Goal: Register for event/course

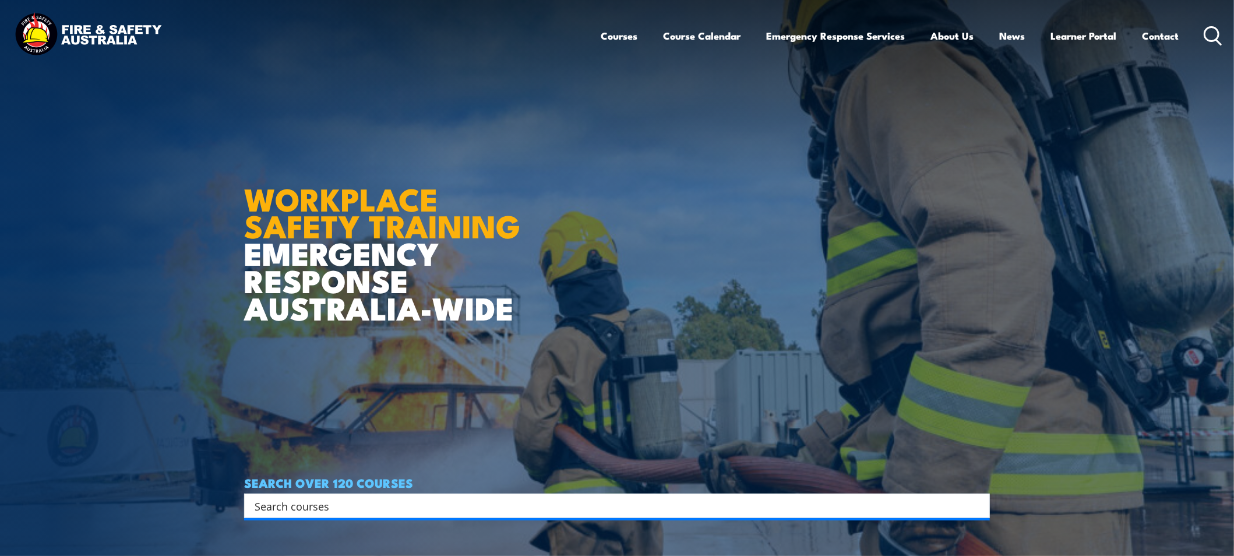
click at [243, 204] on img at bounding box center [617, 278] width 1234 height 556
click at [691, 43] on link "Course Calendar" at bounding box center [701, 35] width 77 height 31
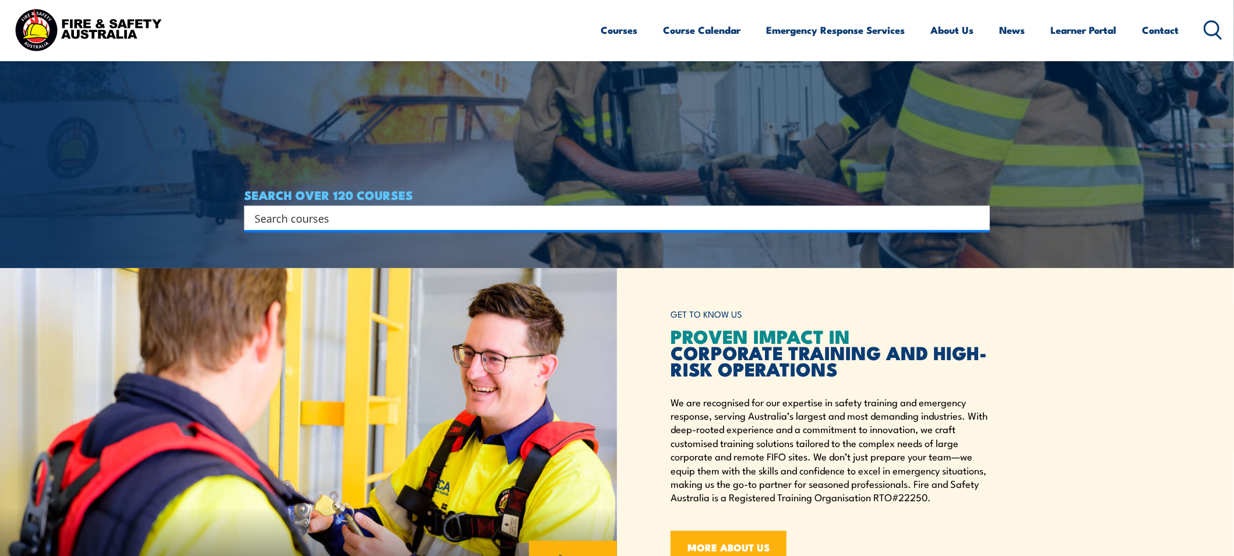
scroll to position [310, 0]
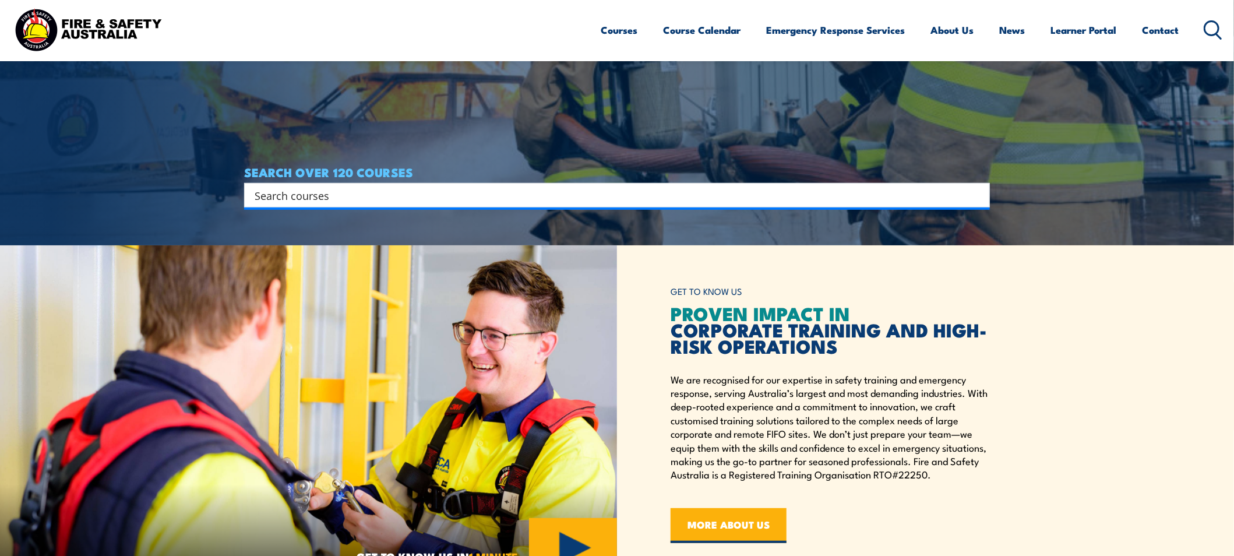
click at [514, 194] on input "Search input" at bounding box center [609, 194] width 709 height 17
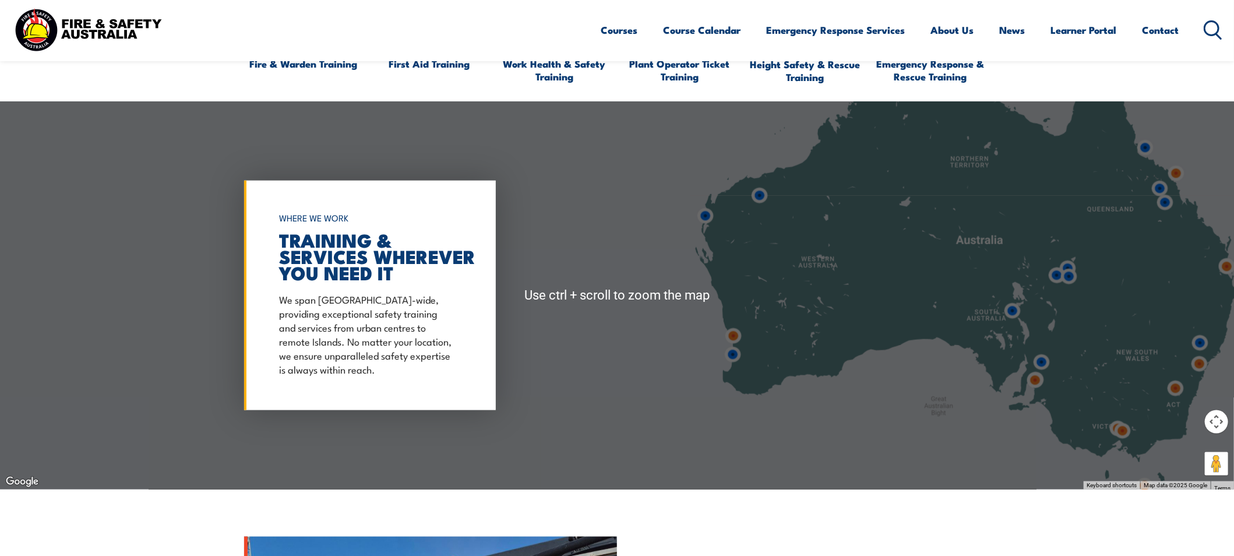
scroll to position [854, 0]
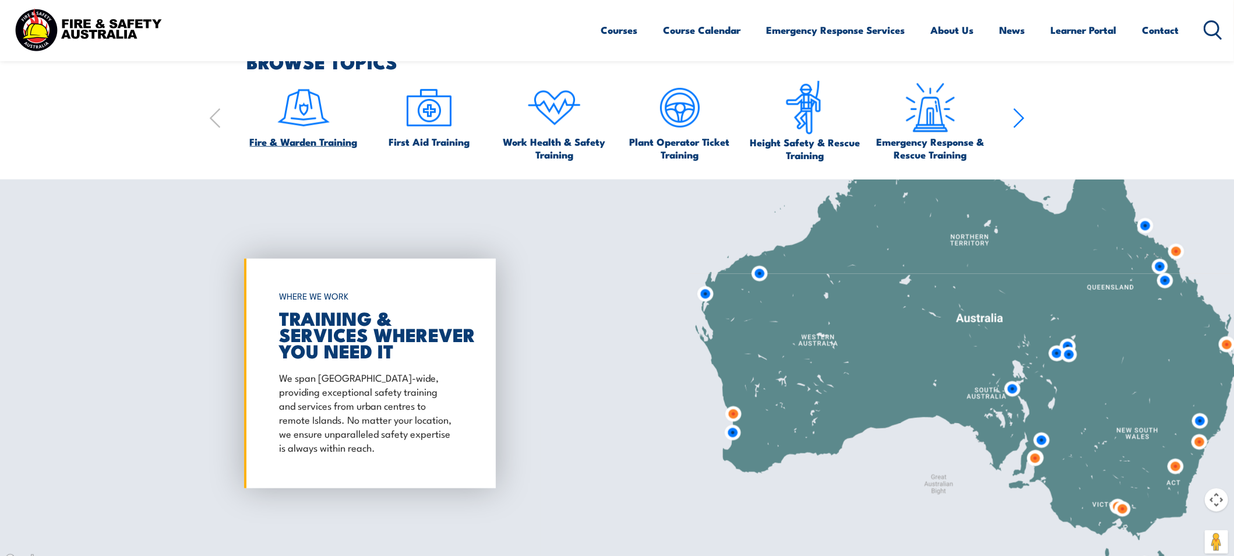
click at [317, 142] on span "Fire & Warden Training" at bounding box center [304, 141] width 108 height 13
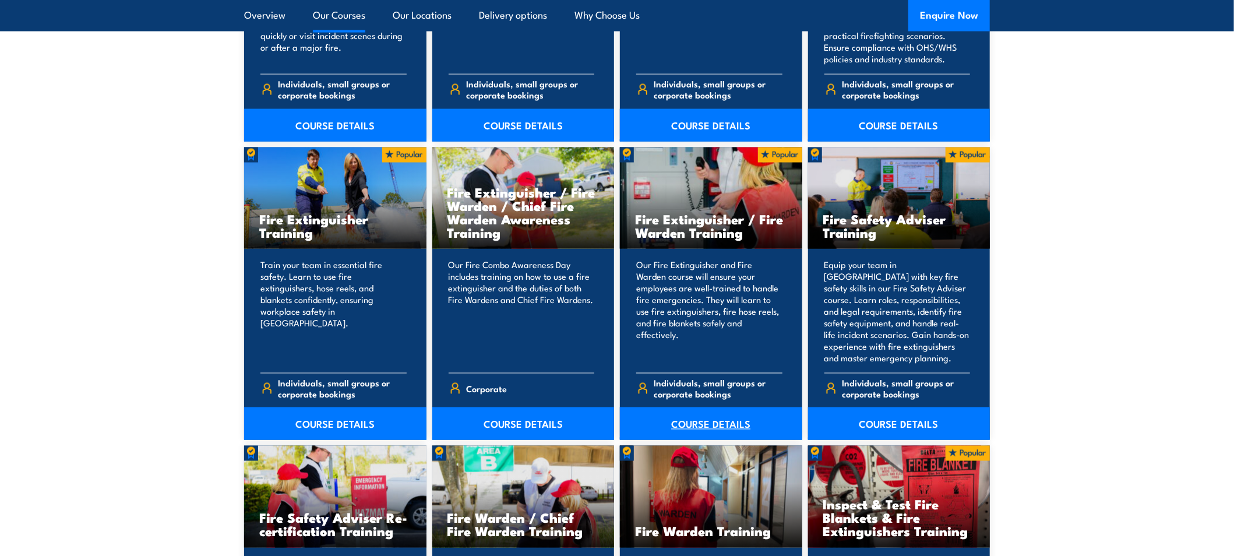
scroll to position [1165, 0]
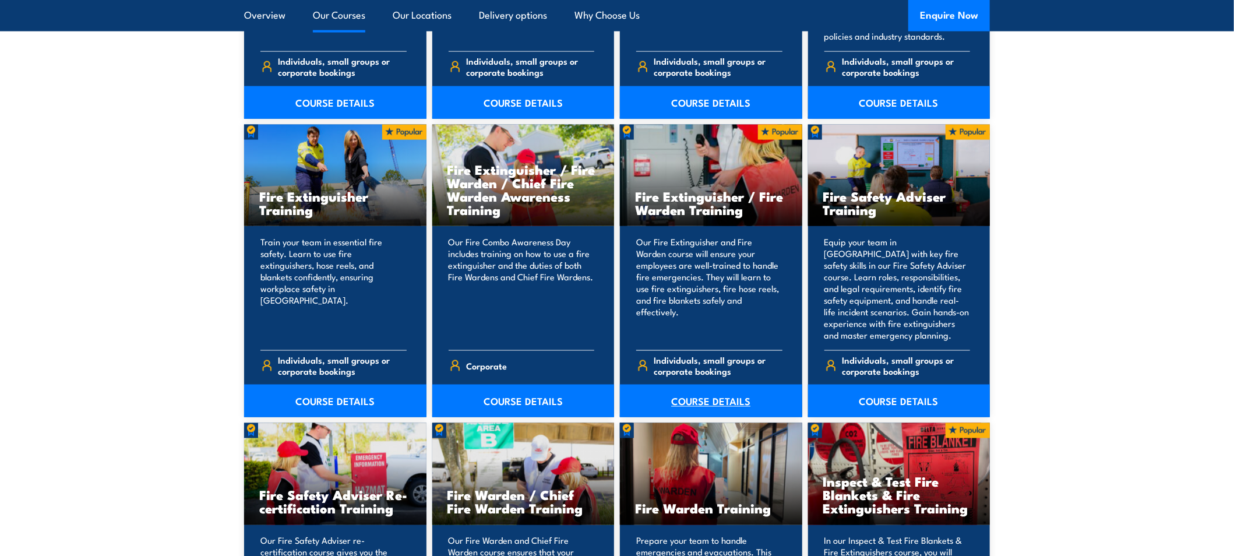
click at [697, 399] on link "COURSE DETAILS" at bounding box center [711, 400] width 182 height 33
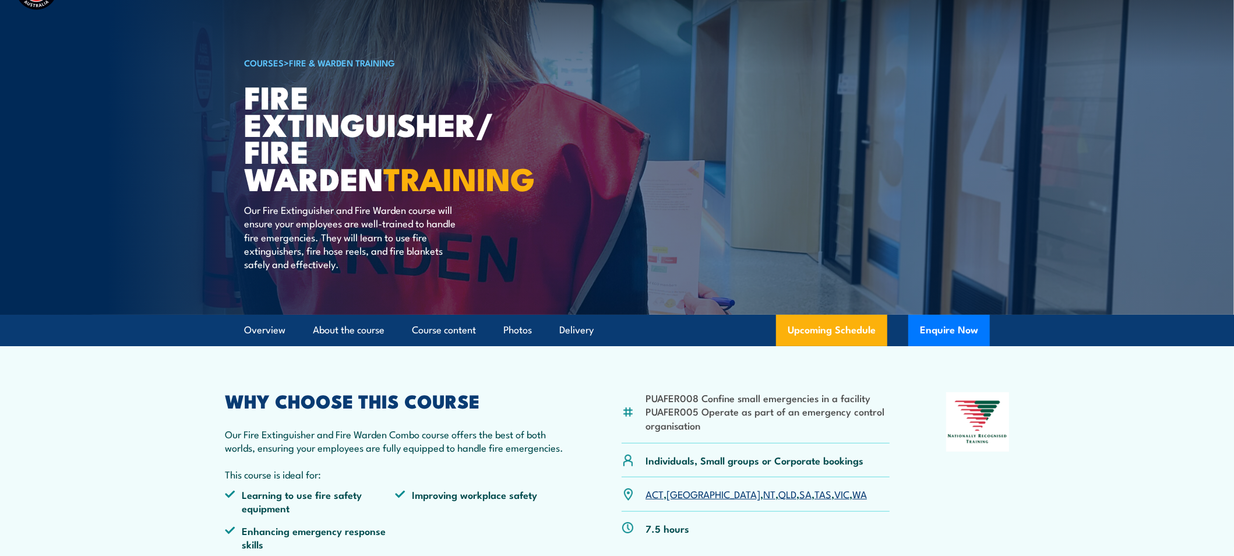
scroll to position [77, 0]
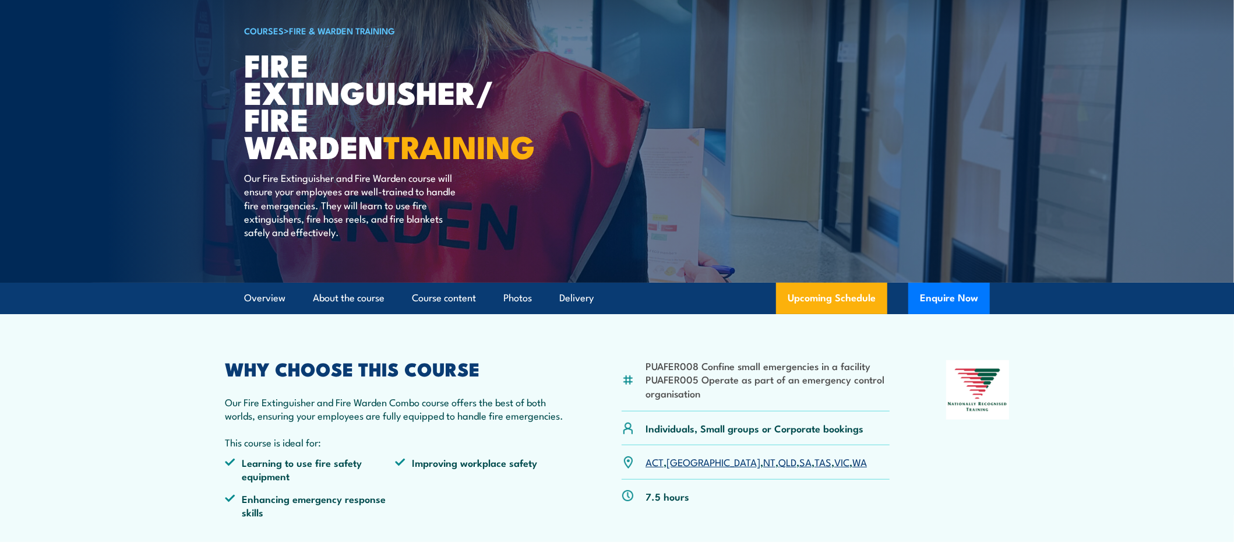
click at [852, 461] on link "WA" at bounding box center [859, 461] width 15 height 14
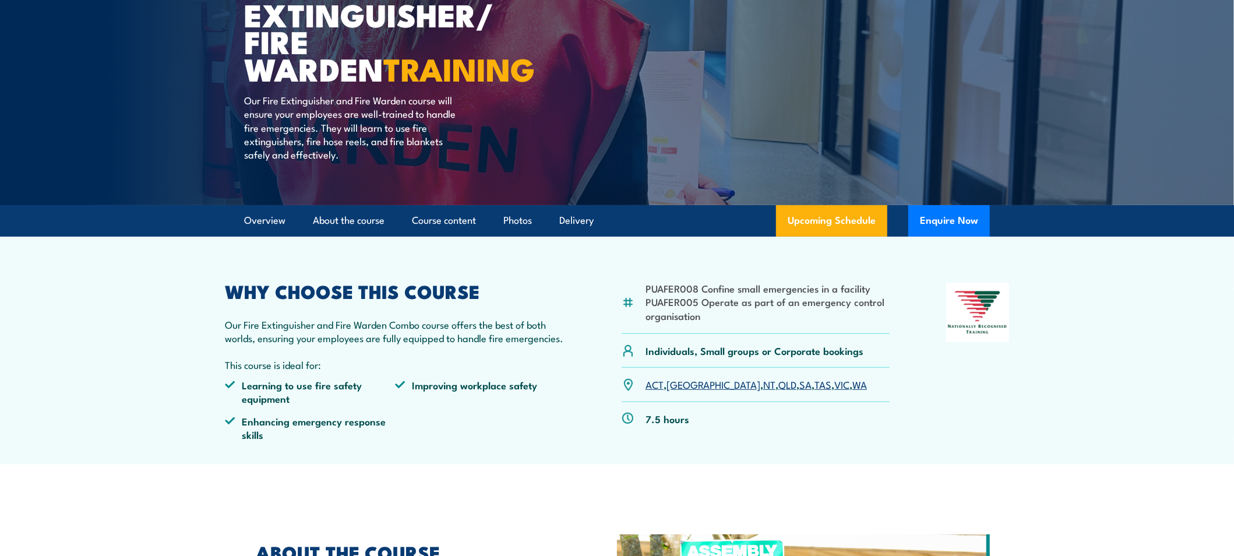
scroll to position [156, 0]
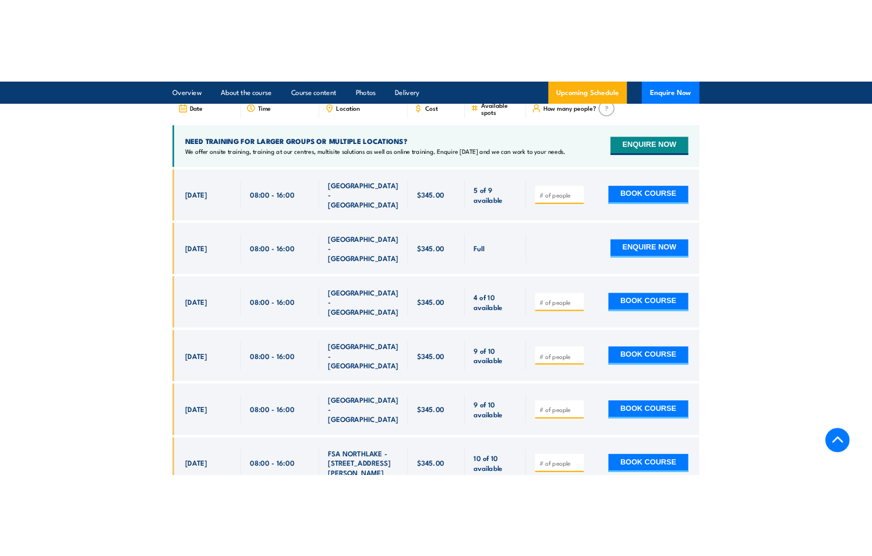
scroll to position [1990, 0]
